Goal: Information Seeking & Learning: Learn about a topic

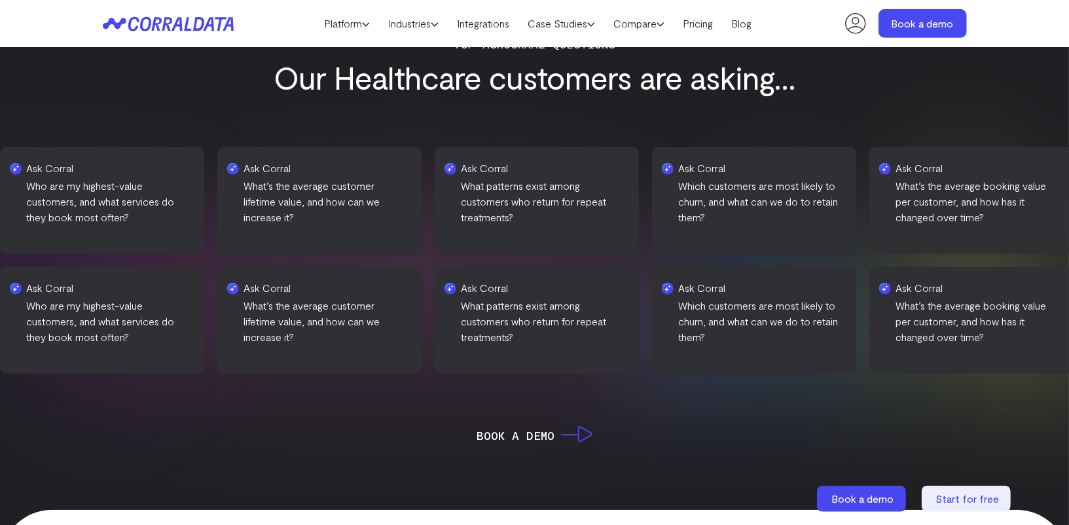
scroll to position [630, 0]
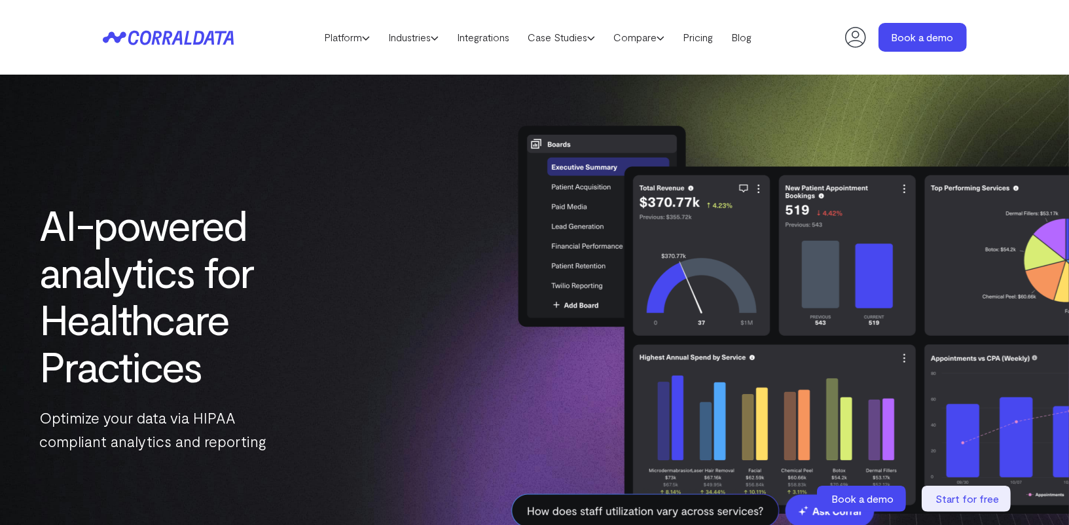
click at [292, 135] on div "AI-powered analytics for Healthcare Practices Optimize your data via HIPAA comp…" at bounding box center [534, 327] width 1069 height 504
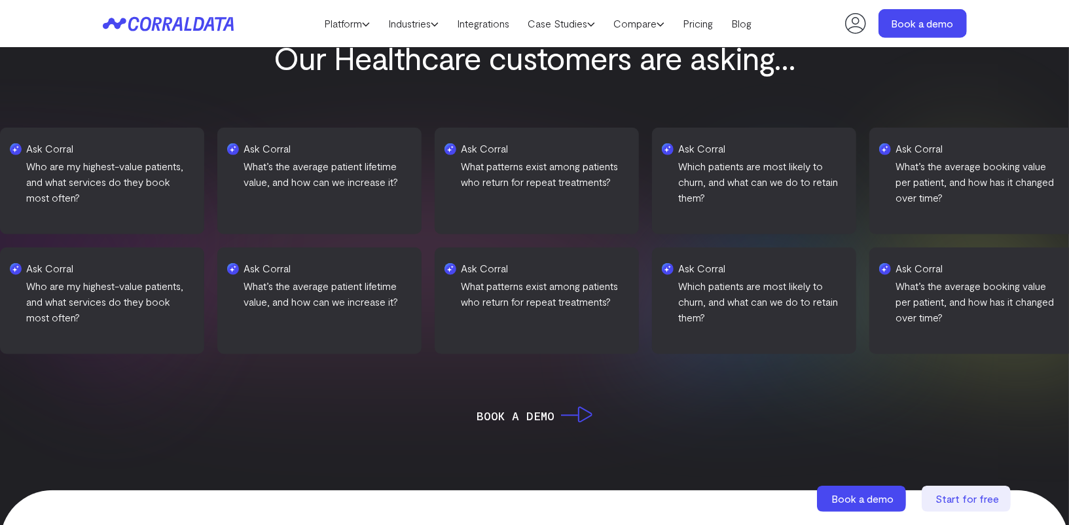
scroll to position [607, 0]
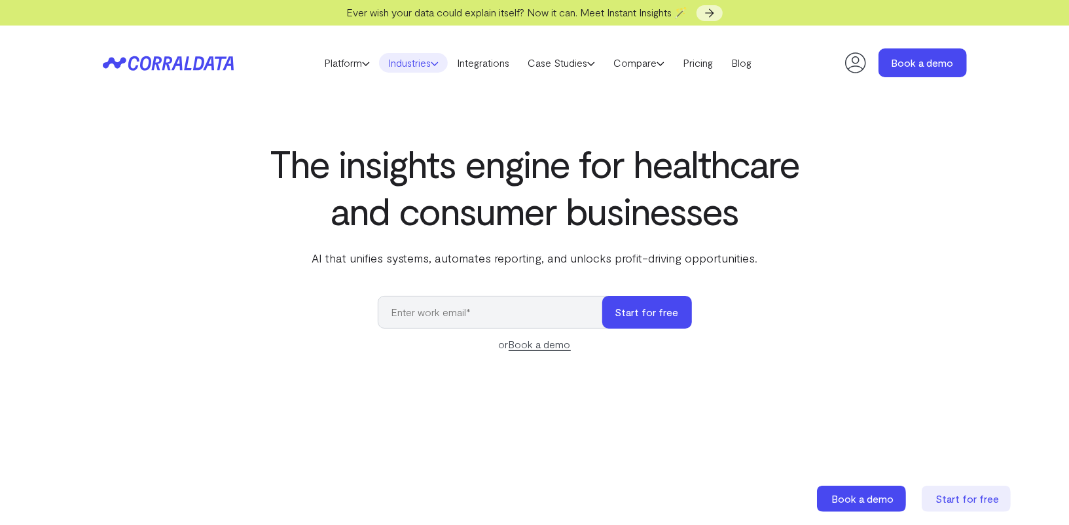
click at [417, 68] on link "Industries" at bounding box center [413, 63] width 69 height 20
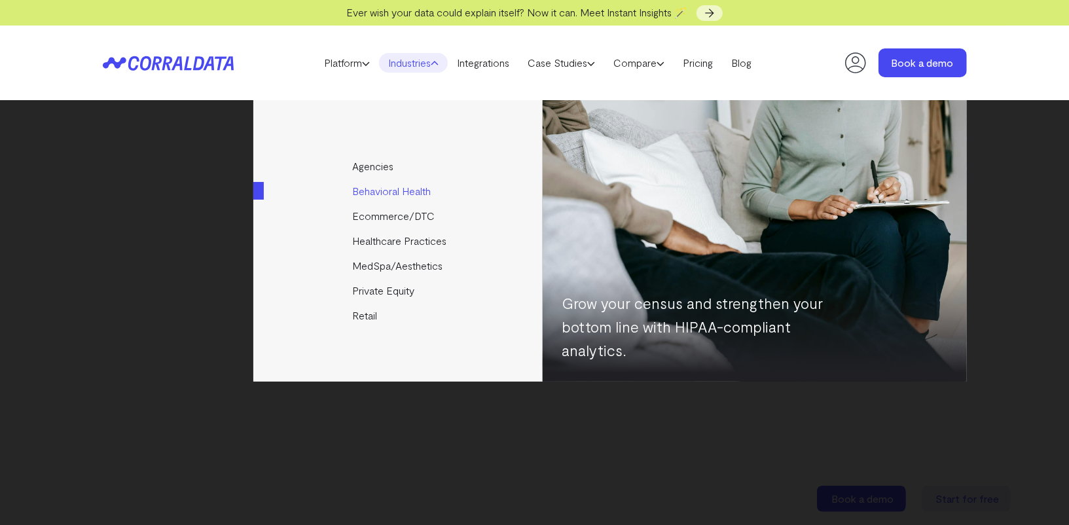
click at [382, 188] on link "Behavioral Health" at bounding box center [398, 191] width 291 height 25
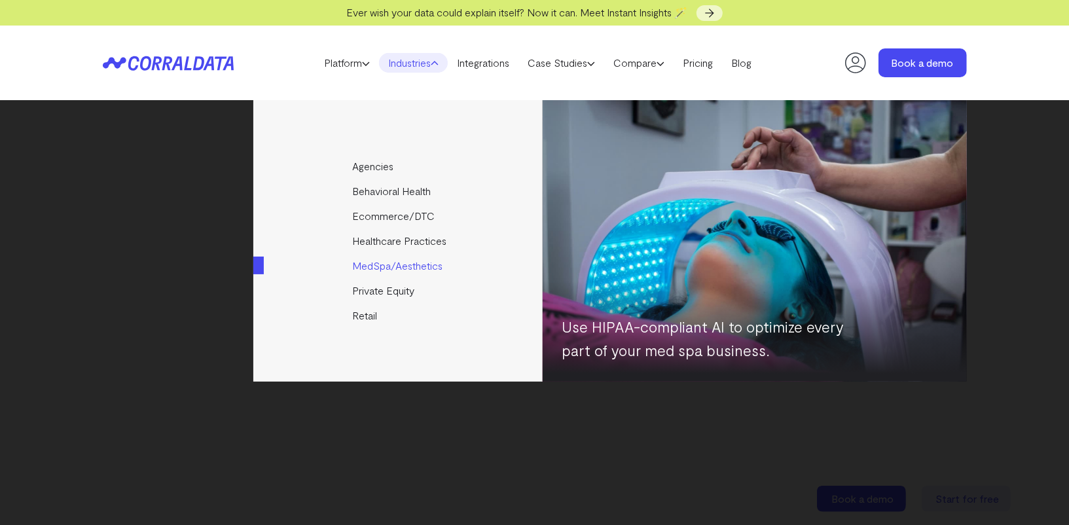
click at [387, 266] on link "MedSpa/Aesthetics" at bounding box center [398, 265] width 291 height 25
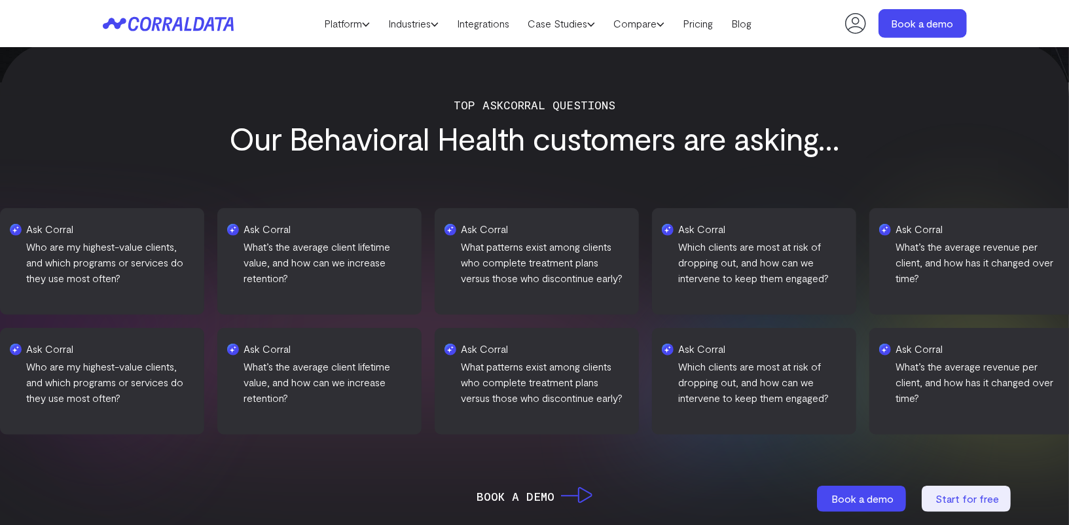
scroll to position [510, 0]
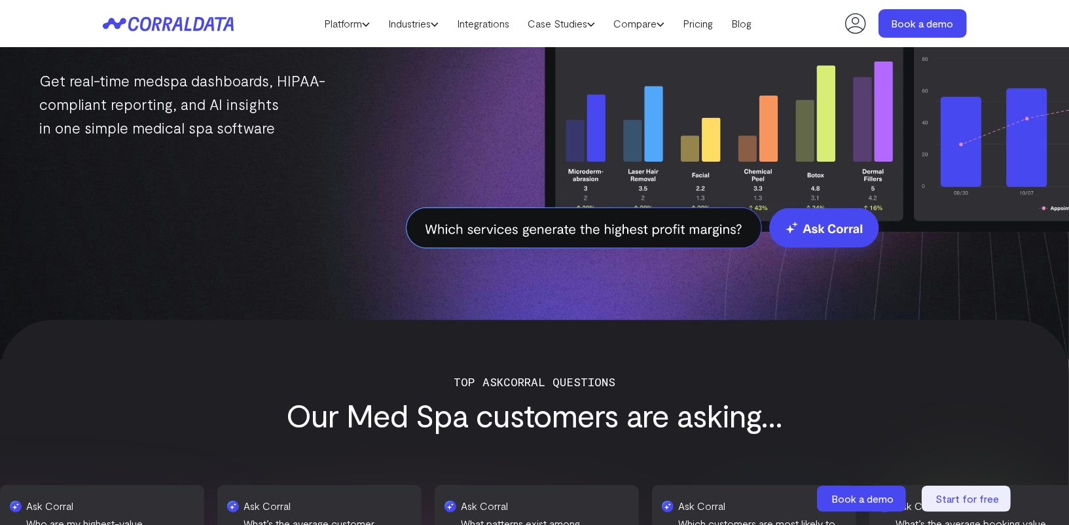
scroll to position [616, 0]
